Goal: Information Seeking & Learning: Learn about a topic

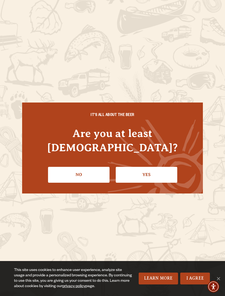
click at [165, 169] on link "Yes" at bounding box center [146, 175] width 61 height 16
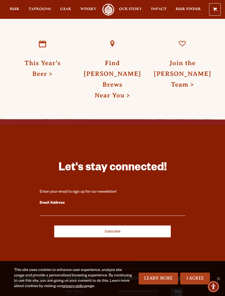
scroll to position [1354, 0]
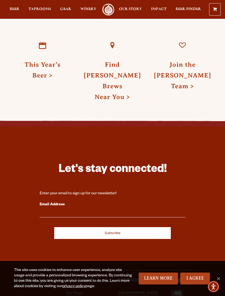
click at [197, 285] on link "I Agree" at bounding box center [195, 279] width 30 height 12
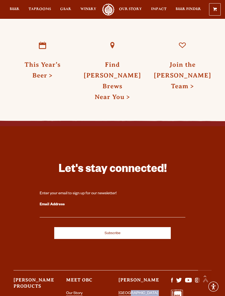
click at [114, 268] on div "Let's stay connected! Enter your email to sign up for our newsletter! Email Add…" at bounding box center [112, 259] width 225 height 221
click at [125, 292] on link "[GEOGRAPHIC_DATA][PERSON_NAME]" at bounding box center [138, 298] width 40 height 12
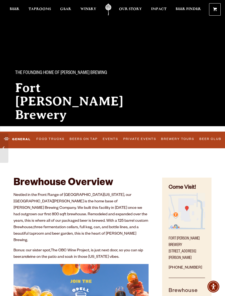
click at [117, 140] on link "Events" at bounding box center [110, 139] width 19 height 11
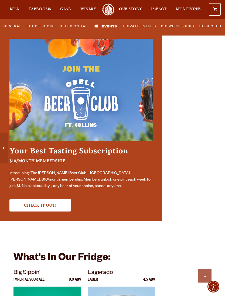
scroll to position [1845, 0]
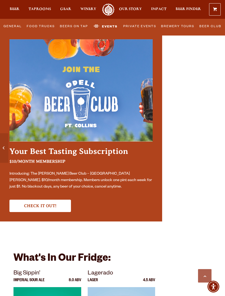
click at [42, 39] on img at bounding box center [80, 90] width 143 height 102
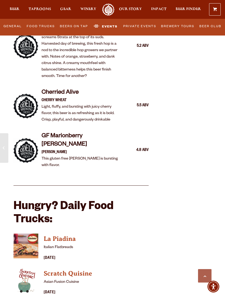
scroll to position [1321, 0]
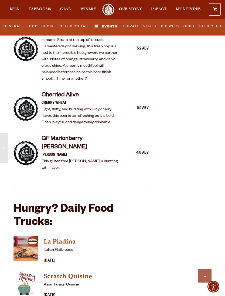
click at [109, 26] on link "Events" at bounding box center [105, 26] width 28 height 13
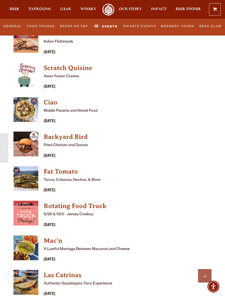
scroll to position [1530, 0]
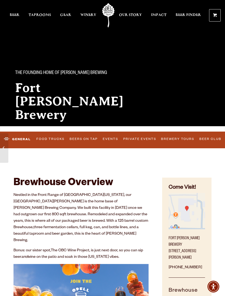
click at [147, 139] on link "Private Events" at bounding box center [139, 139] width 36 height 11
click at [102, 138] on link "Events" at bounding box center [100, 139] width 19 height 11
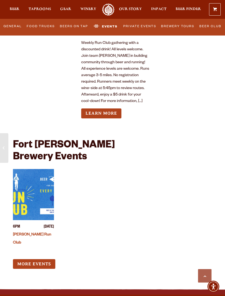
scroll to position [2472, 0]
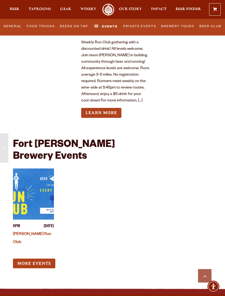
click at [33, 259] on link "More Events" at bounding box center [34, 264] width 42 height 10
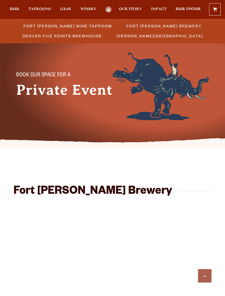
scroll to position [150, 0]
